Goal: Navigation & Orientation: Understand site structure

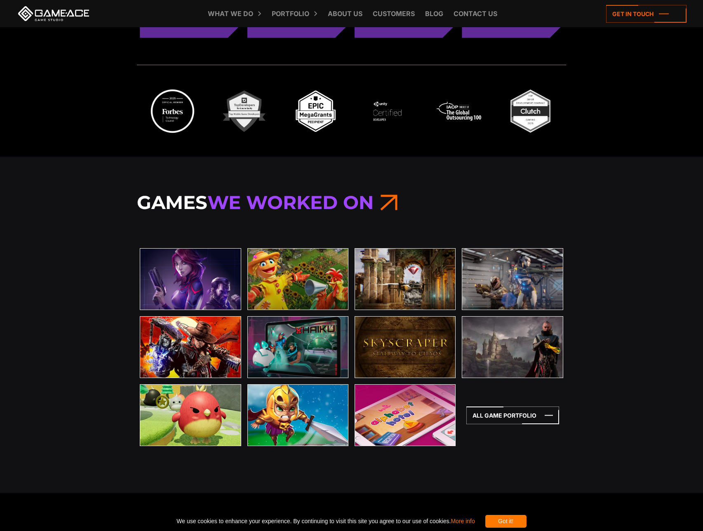
scroll to position [2488, 0]
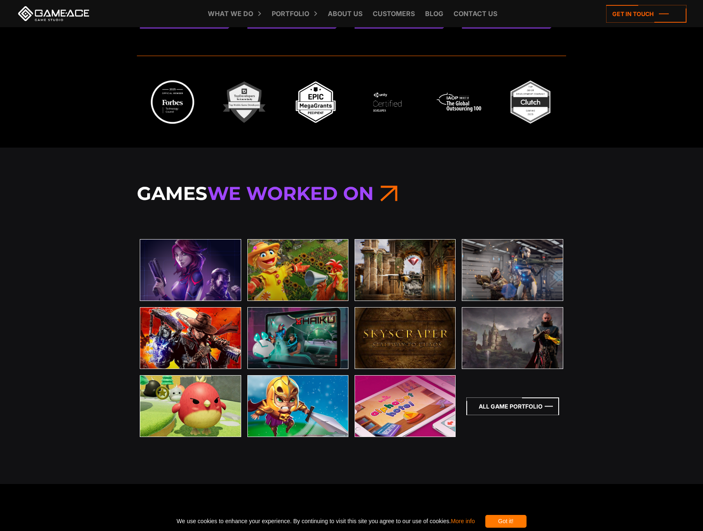
click at [527, 408] on icon at bounding box center [512, 406] width 93 height 18
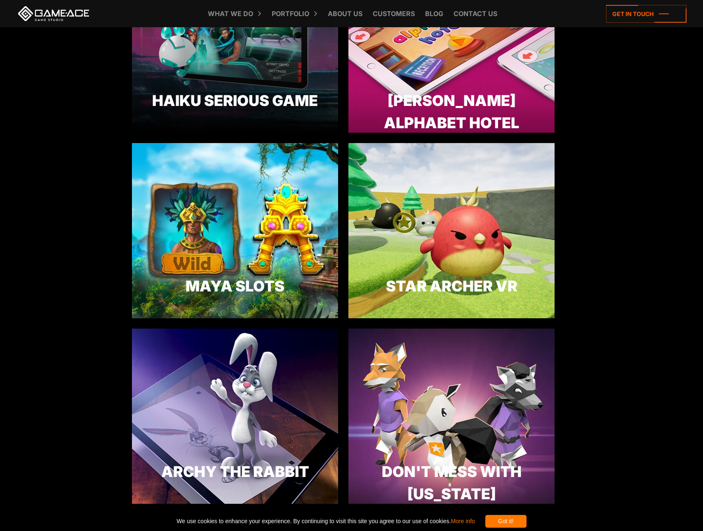
scroll to position [2439, 0]
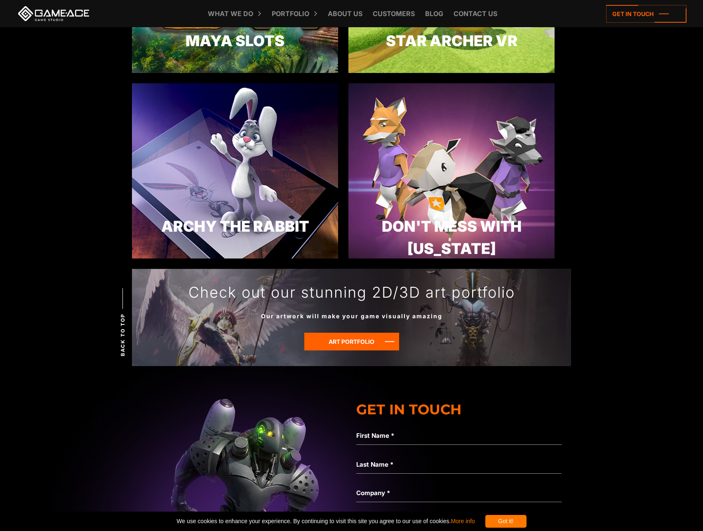
click at [324, 337] on icon at bounding box center [351, 342] width 95 height 18
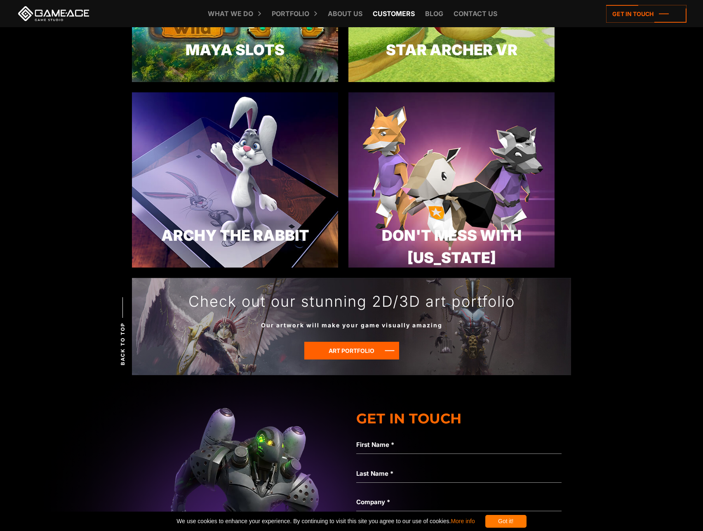
scroll to position [2439, 0]
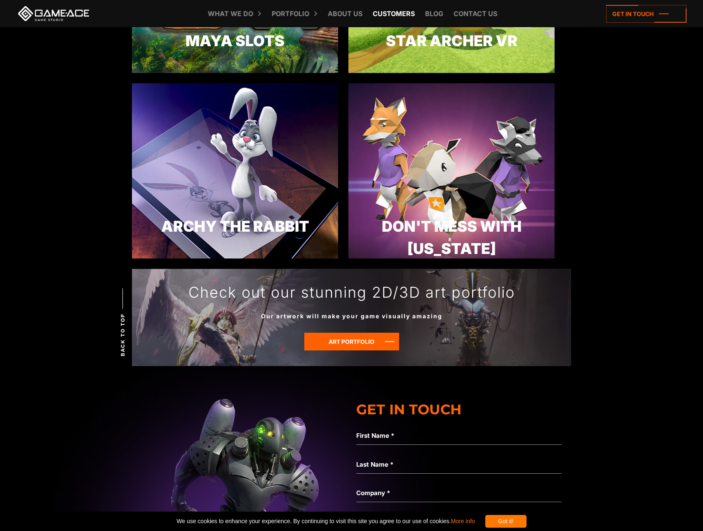
click at [413, 13] on link "Customers" at bounding box center [393, 13] width 50 height 27
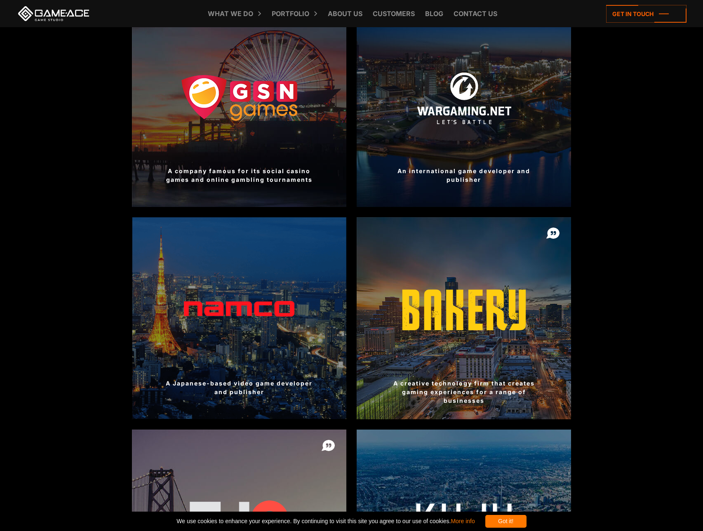
scroll to position [495, 0]
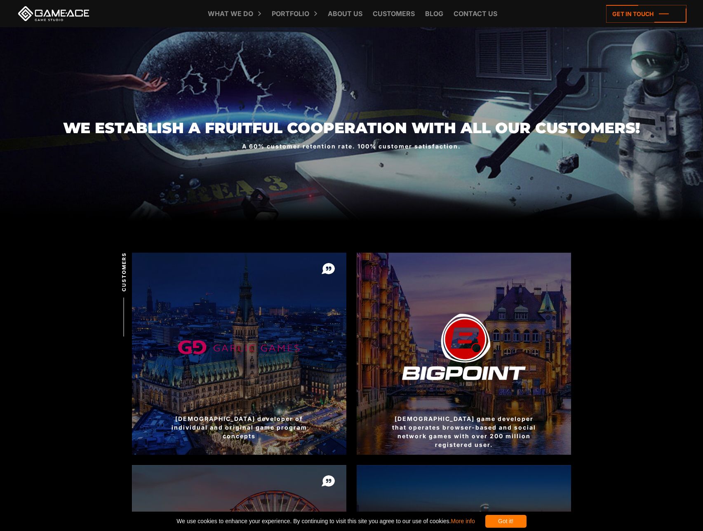
scroll to position [0, 0]
